Goal: Information Seeking & Learning: Learn about a topic

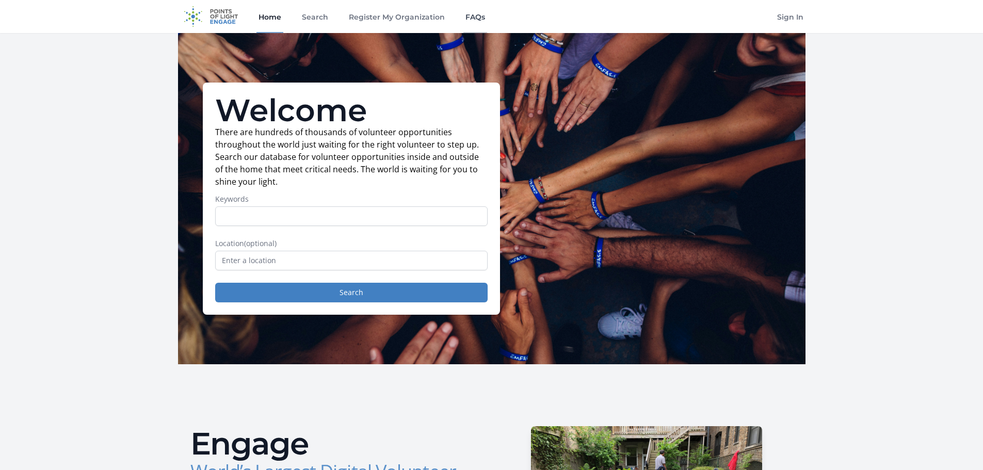
click at [480, 19] on link "FAQs" at bounding box center [475, 16] width 24 height 33
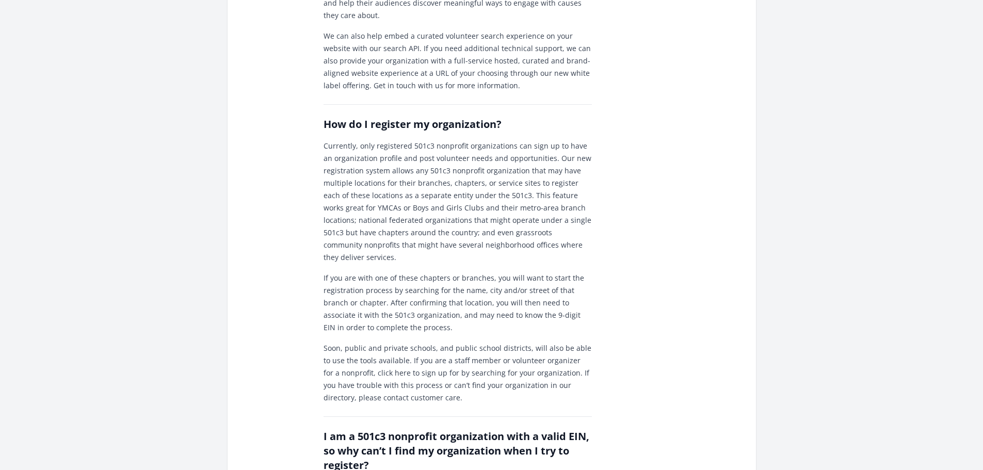
scroll to position [567, 0]
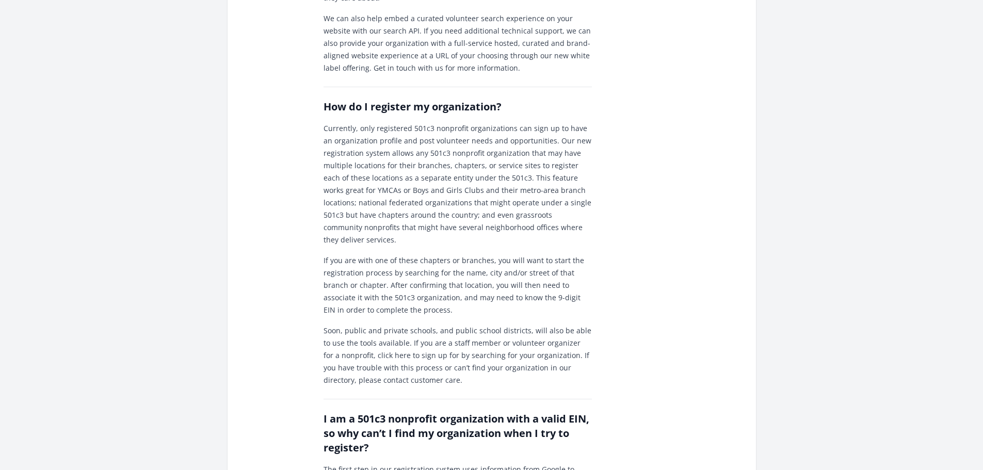
drag, startPoint x: 311, startPoint y: 135, endPoint x: 256, endPoint y: 126, distance: 55.9
click at [254, 128] on div "What is Engage? Engage is Points of Light’s platform for volunteers looking for…" at bounding box center [491, 267] width 503 height 1454
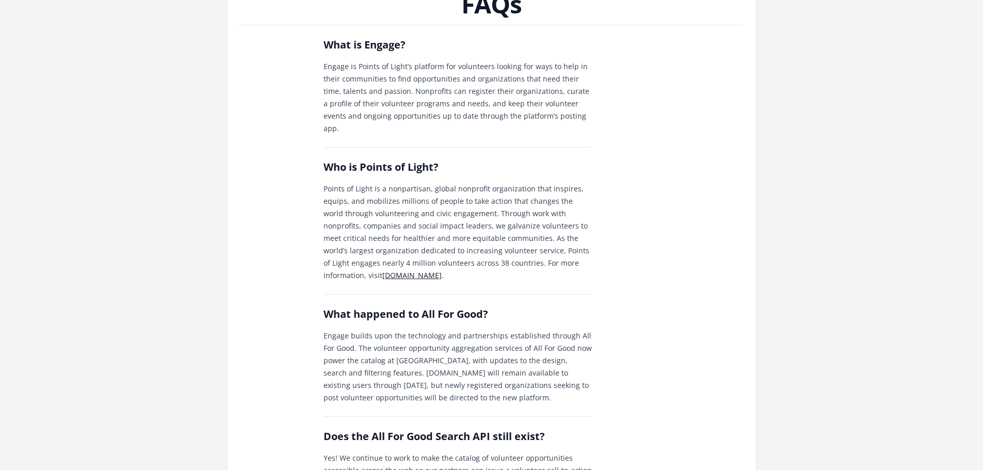
scroll to position [0, 0]
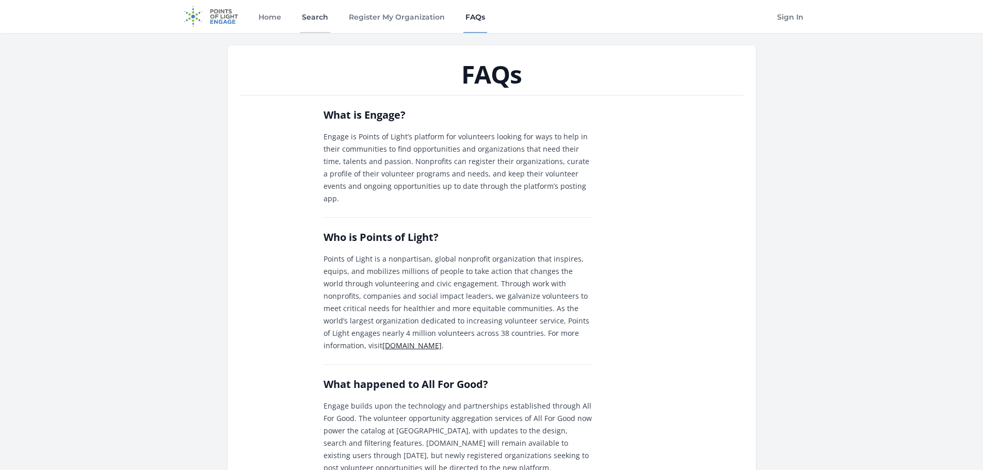
click at [320, 20] on link "Search" at bounding box center [315, 16] width 30 height 33
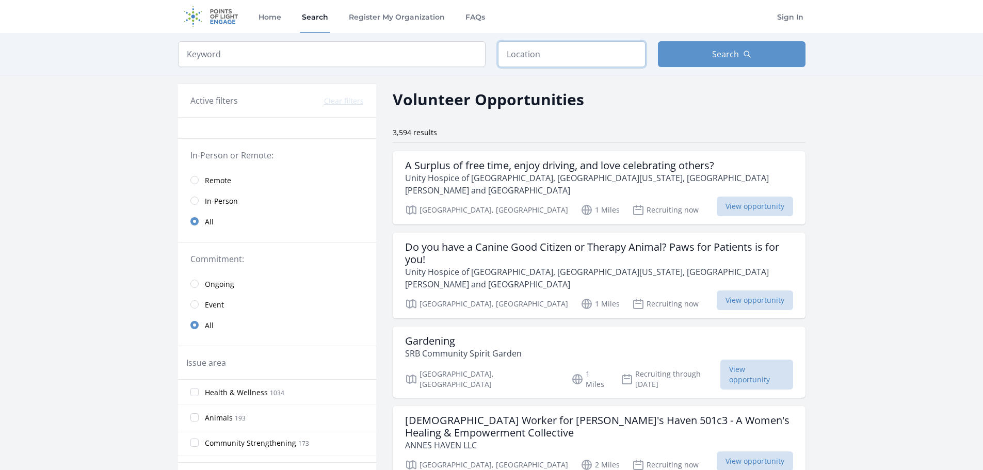
click at [536, 56] on input "text" at bounding box center [572, 54] width 148 height 26
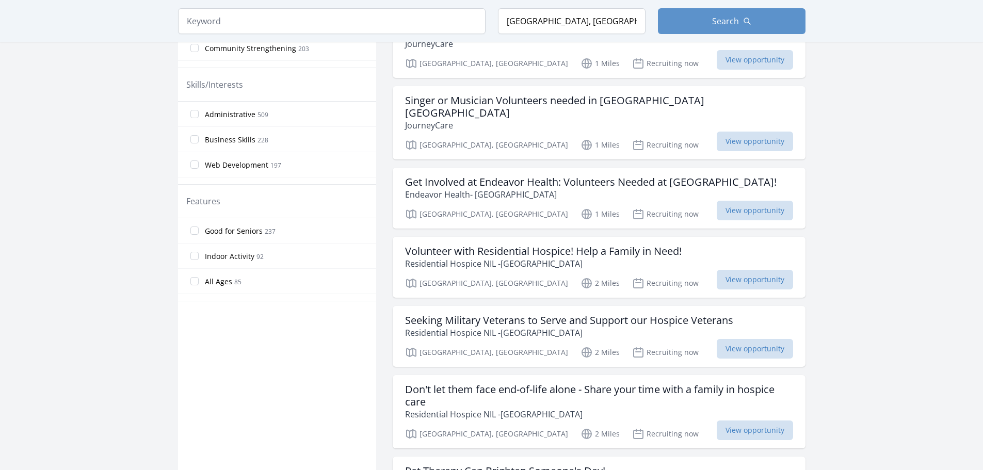
scroll to position [464, 0]
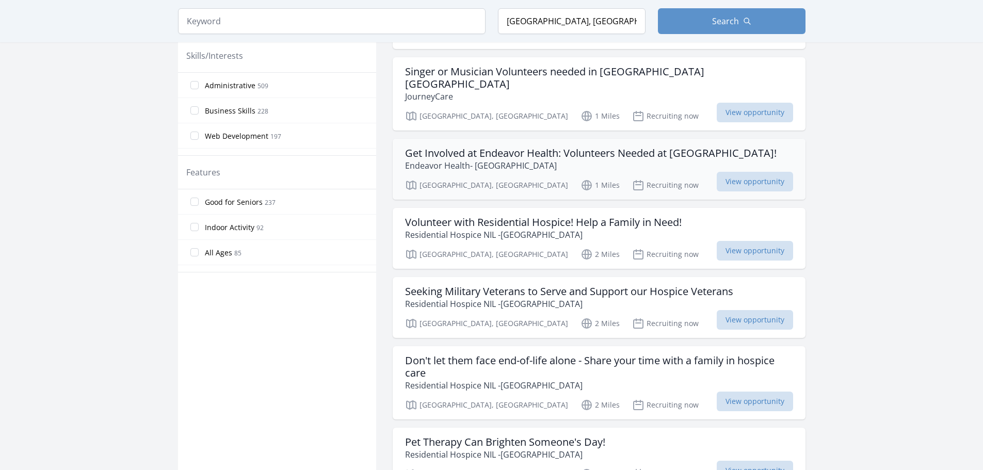
click at [665, 176] on div "Highland Park, IL 1 Miles Recruiting now View opportunity" at bounding box center [599, 183] width 388 height 15
click at [626, 24] on input "Highland Park, IL 60035, USA" at bounding box center [572, 21] width 148 height 26
drag, startPoint x: 626, startPoint y: 24, endPoint x: 478, endPoint y: 29, distance: 148.1
click at [478, 29] on form "Keyword Location Highland Park, IL 60035, USA Search" at bounding box center [491, 21] width 627 height 26
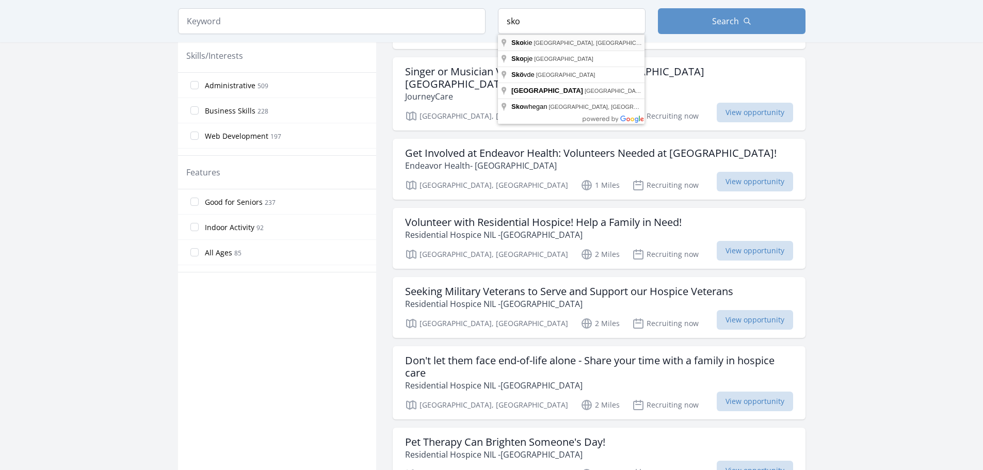
type input "Skokie, IL, USA"
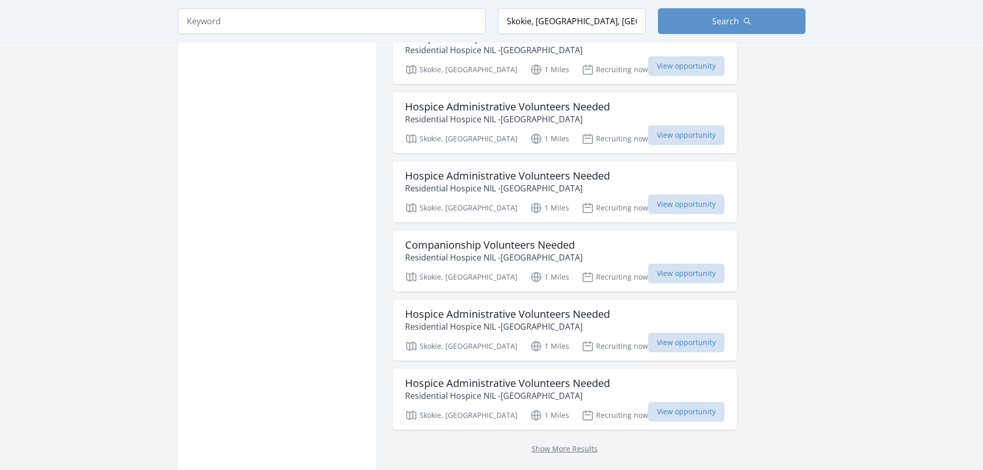
scroll to position [2579, 0]
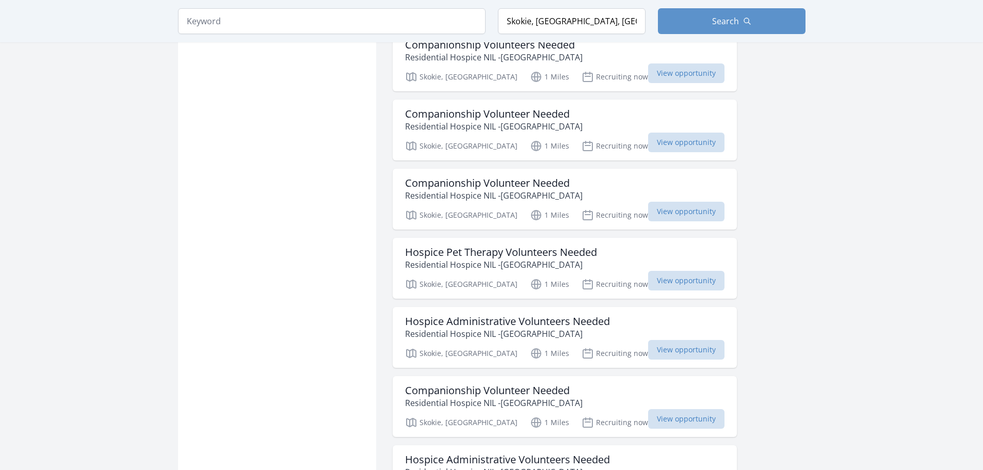
scroll to position [3765, 0]
